Goal: Check status: Check status

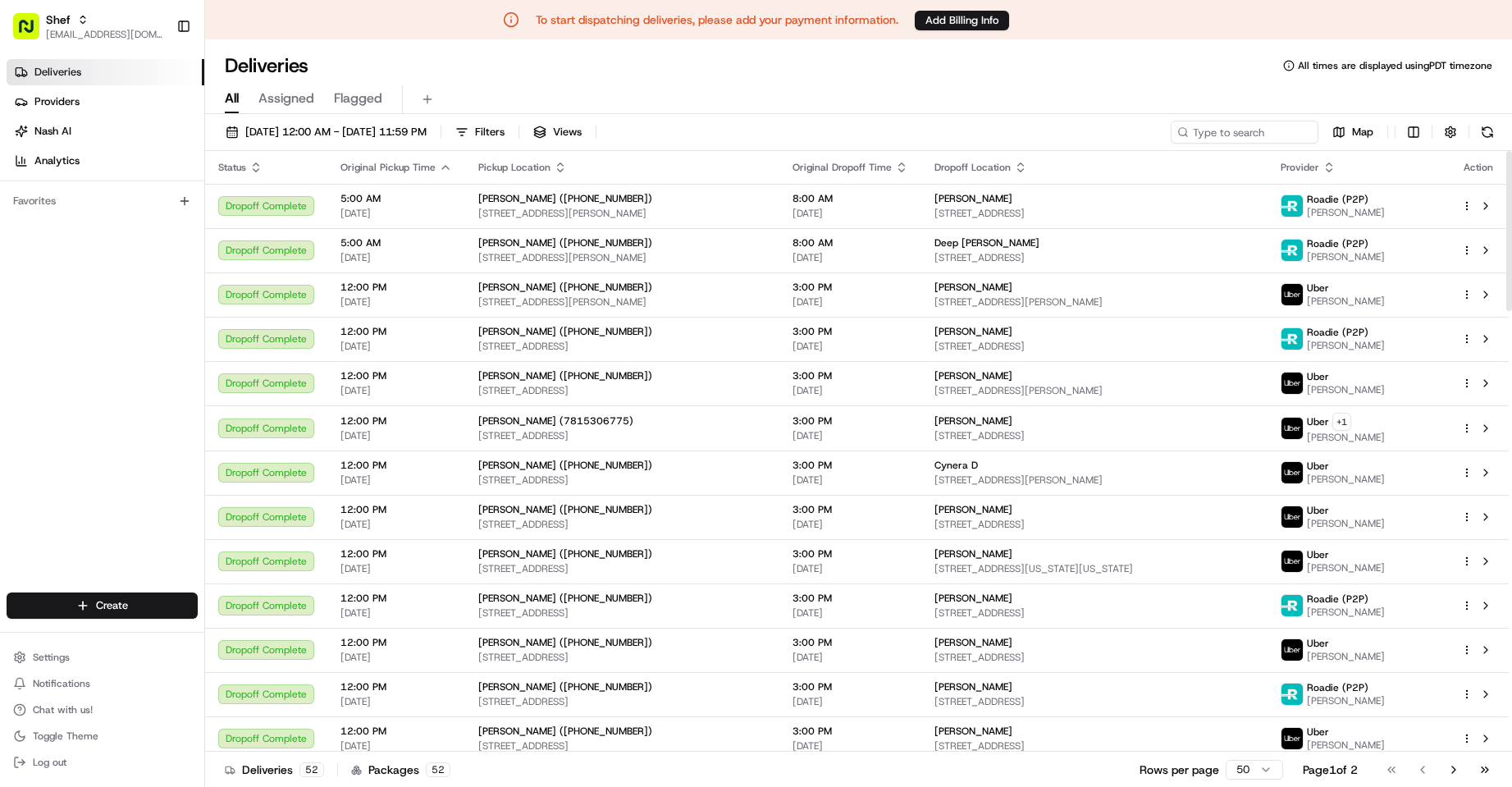
click at [710, 64] on div "Deliveries All times are displayed using PDT timezone" at bounding box center [858, 65] width 1307 height 27
click at [363, 135] on span "[DATE] 12:00 AM - [DATE] 11:59 PM" at bounding box center [336, 132] width 181 height 15
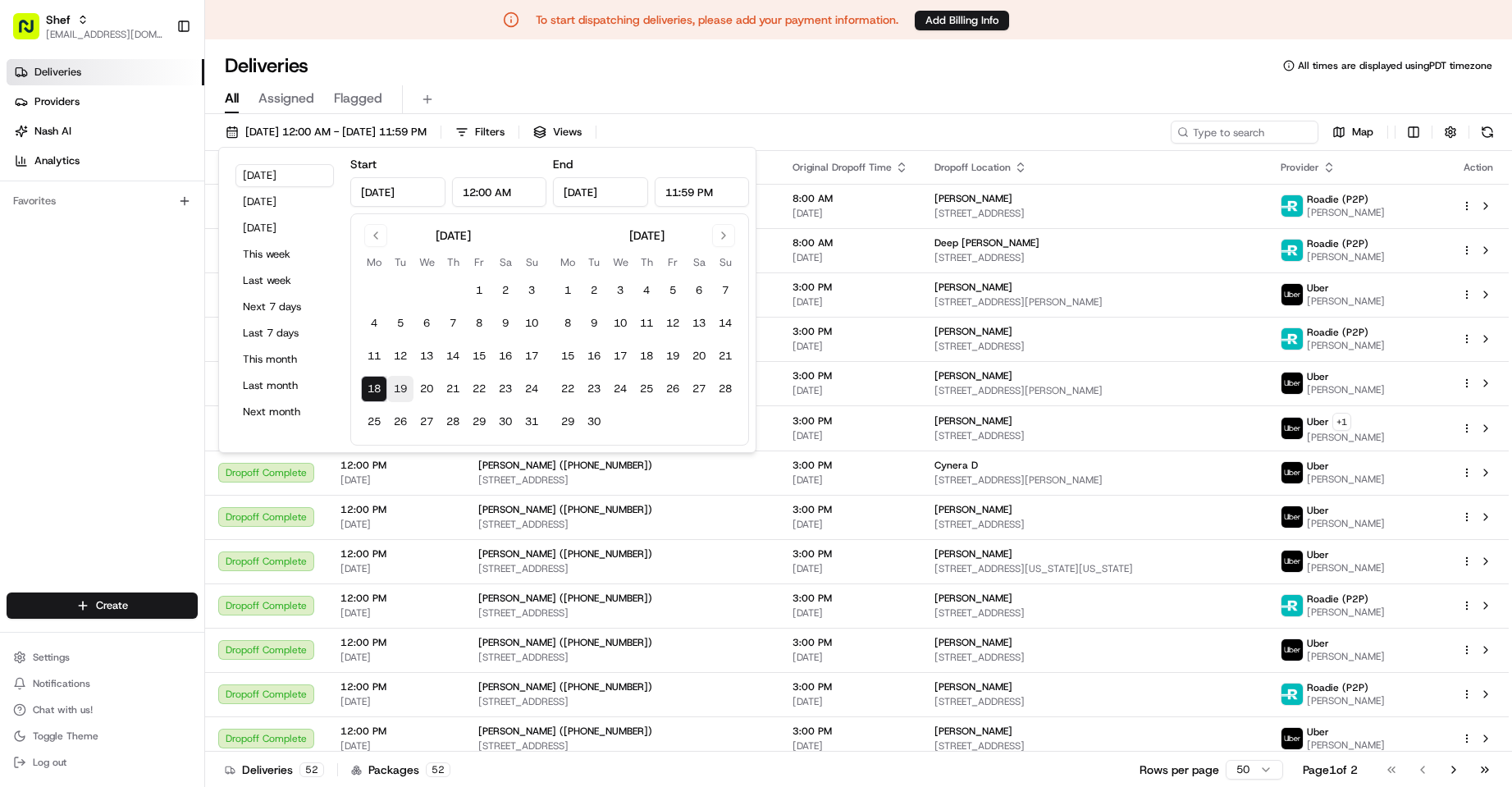
click at [404, 389] on button "19" at bounding box center [400, 388] width 27 height 27
type input "[DATE]"
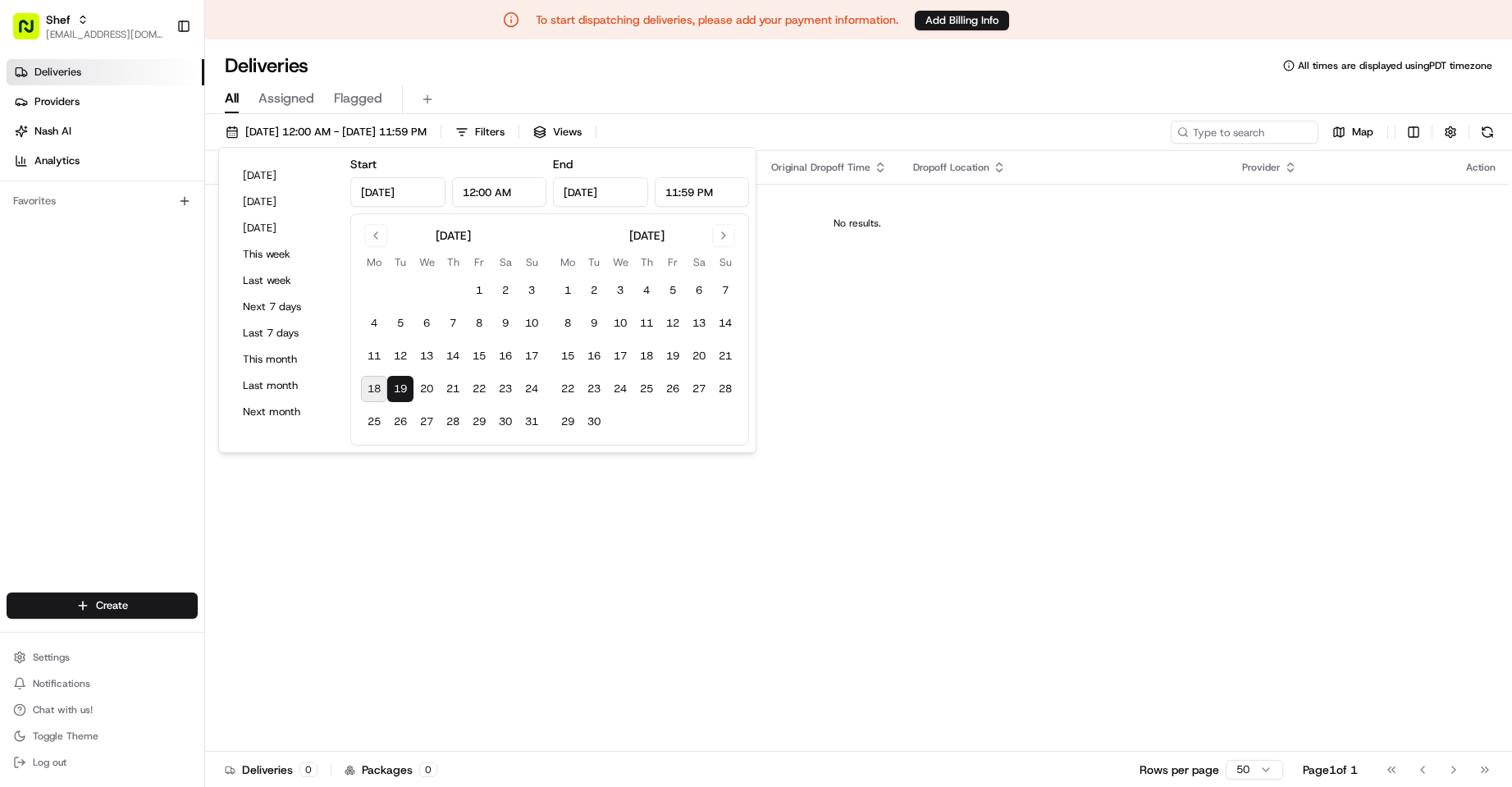
click at [739, 65] on div "Deliveries All times are displayed using PDT timezone" at bounding box center [858, 65] width 1307 height 27
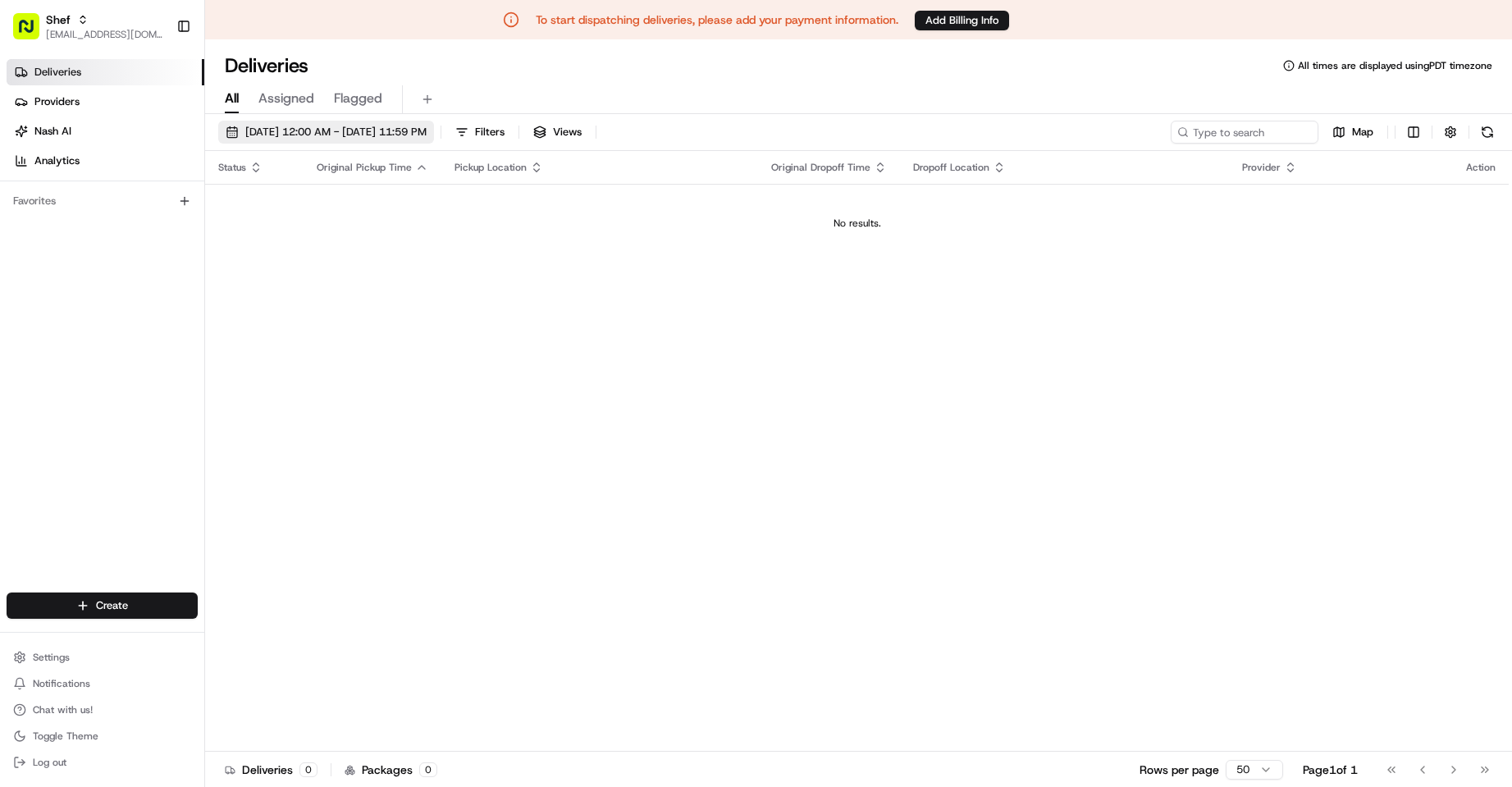
click at [427, 133] on span "[DATE] 12:00 AM - [DATE] 11:59 PM" at bounding box center [336, 132] width 181 height 15
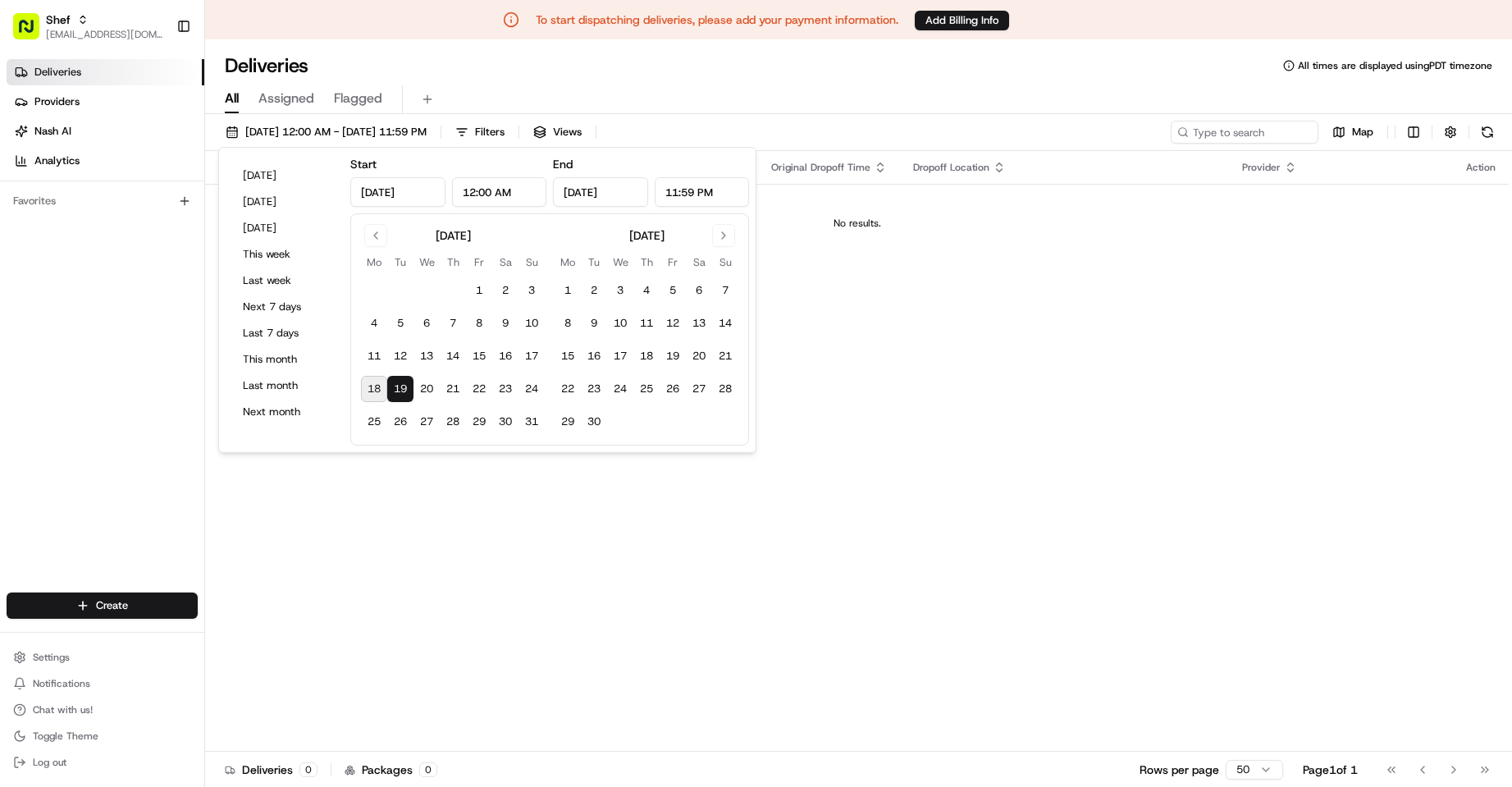
click at [372, 386] on button "18" at bounding box center [374, 388] width 27 height 27
type input "[DATE]"
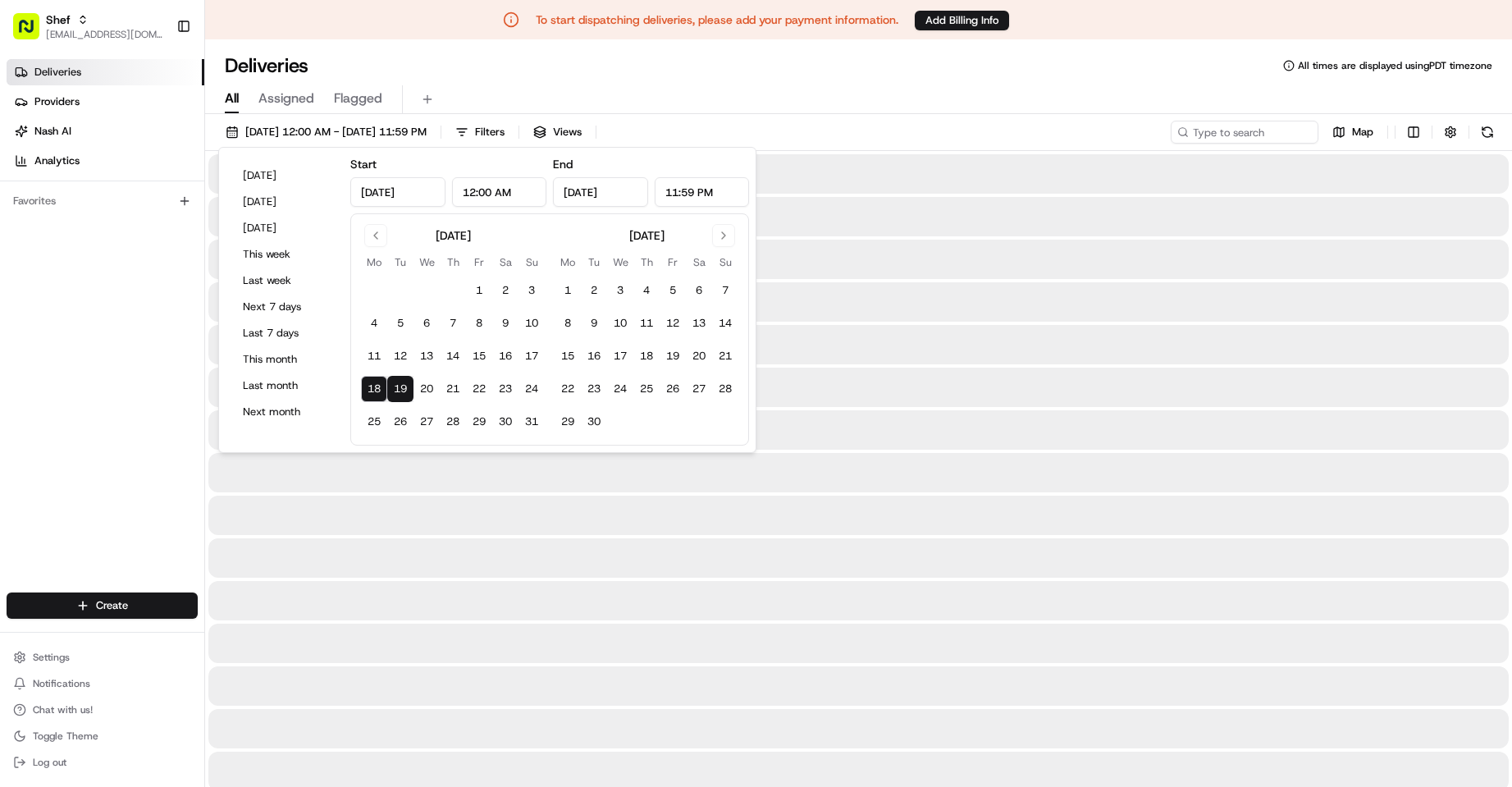
click at [696, 64] on div "Deliveries All times are displayed using PDT timezone" at bounding box center [858, 65] width 1307 height 27
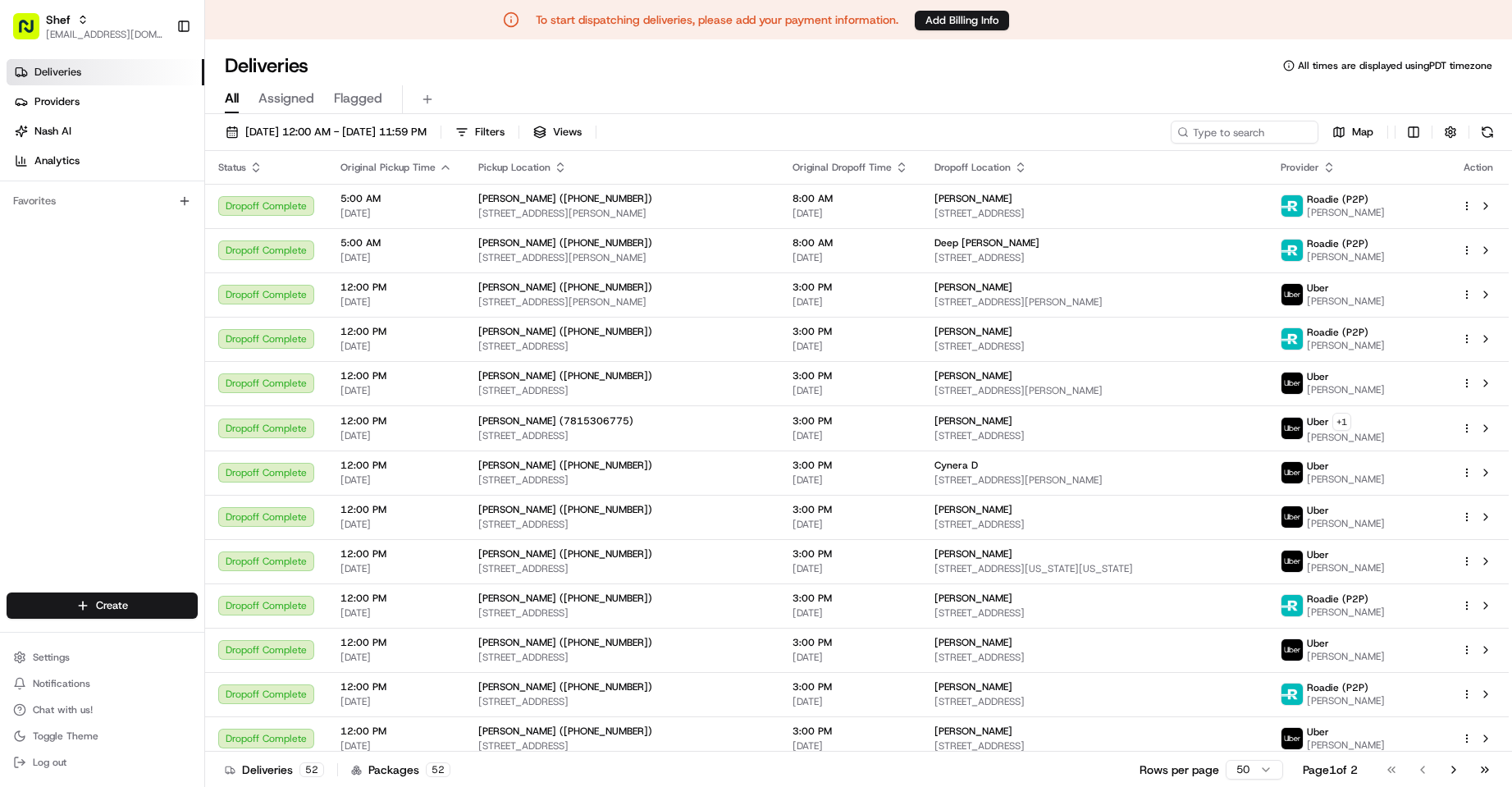
click at [598, 83] on div "All Assigned Flagged" at bounding box center [858, 97] width 1307 height 36
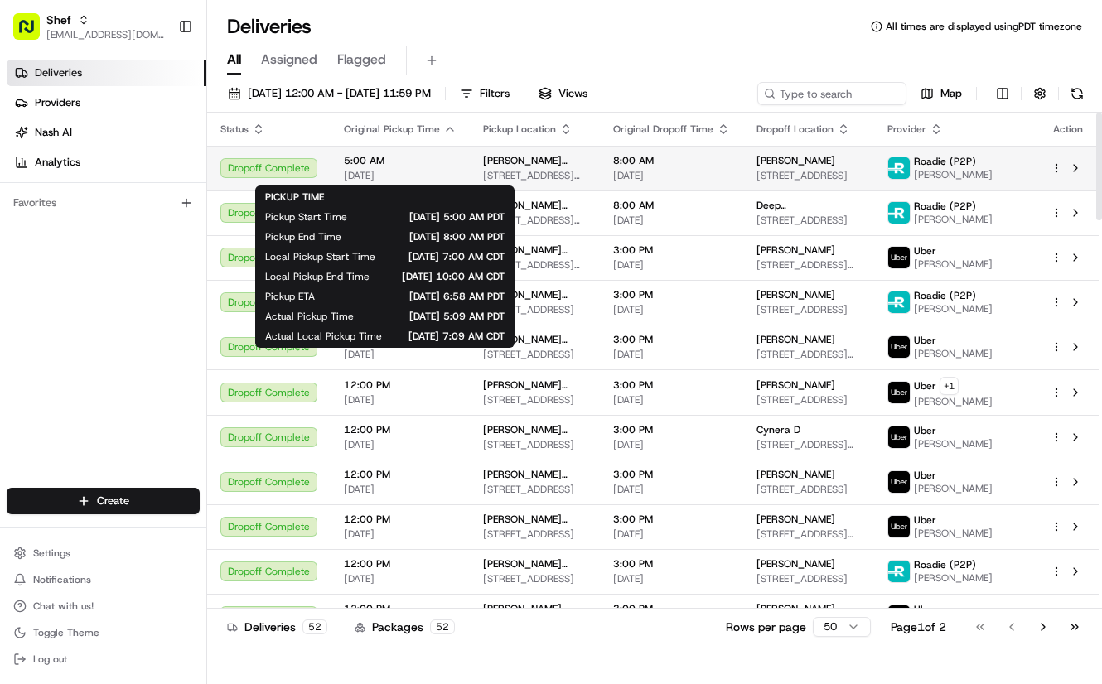
click at [435, 167] on span "5:00 AM" at bounding box center [400, 160] width 113 height 13
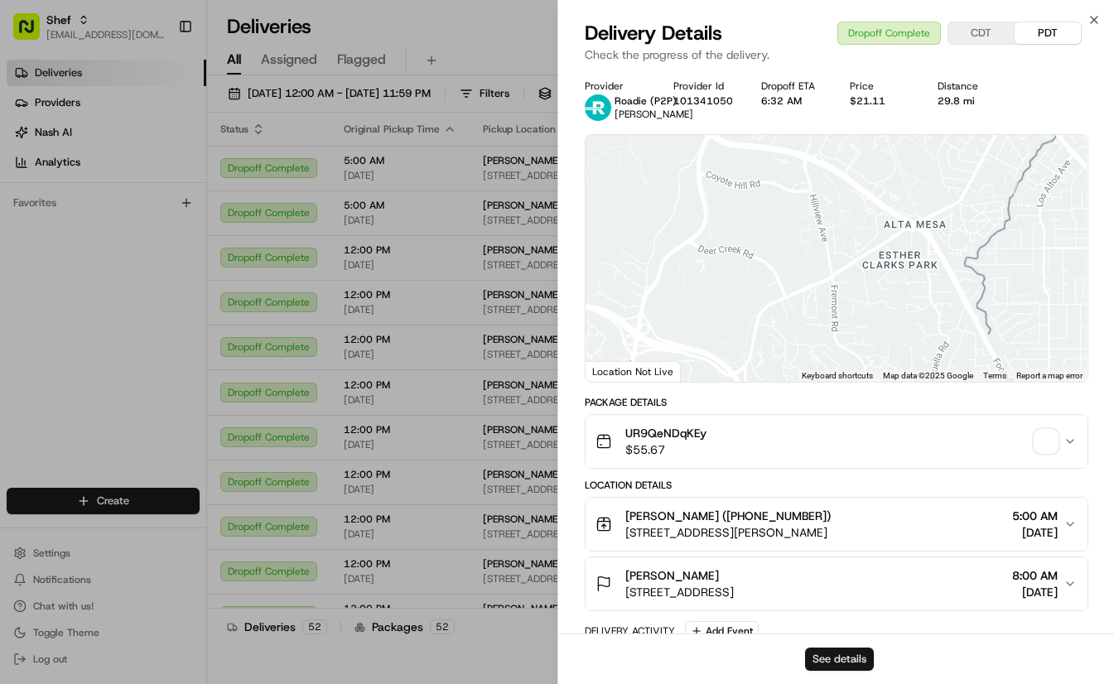
click at [808, 653] on button "See details" at bounding box center [839, 659] width 69 height 23
